Goal: Find specific page/section: Locate a particular part of the current website

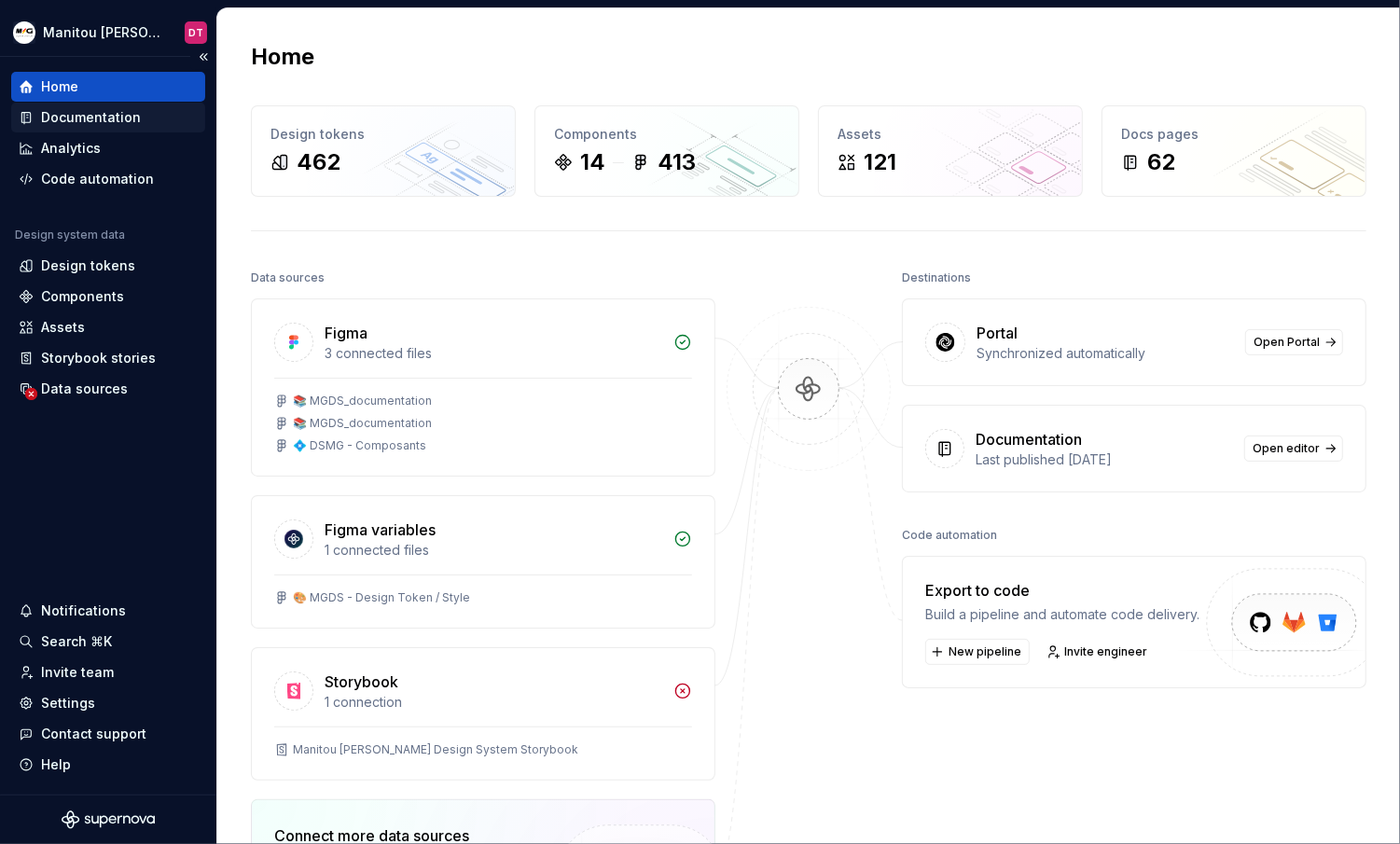
click at [95, 119] on div "Documentation" at bounding box center [91, 117] width 100 height 19
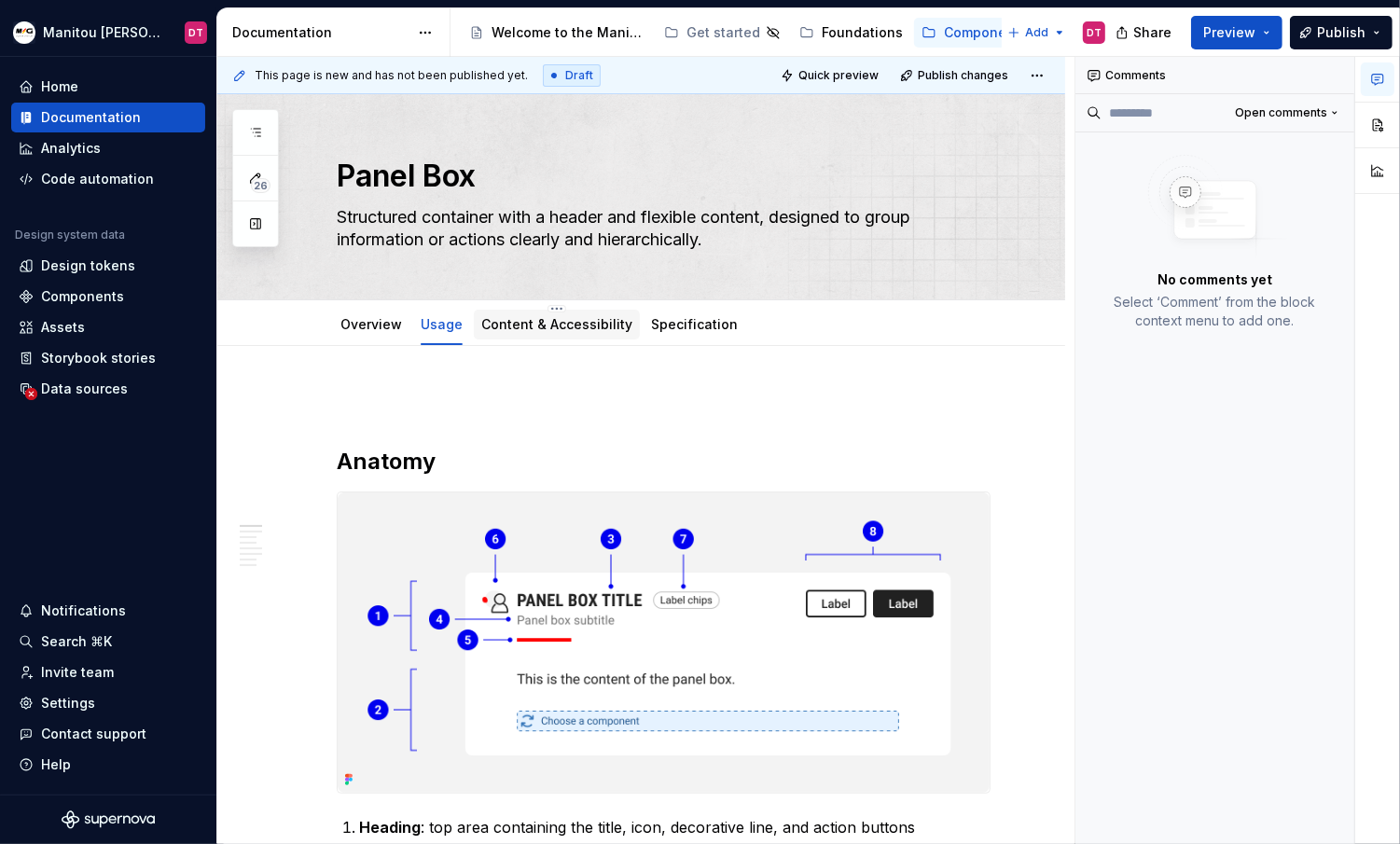
type textarea "*"
